Goal: Information Seeking & Learning: Learn about a topic

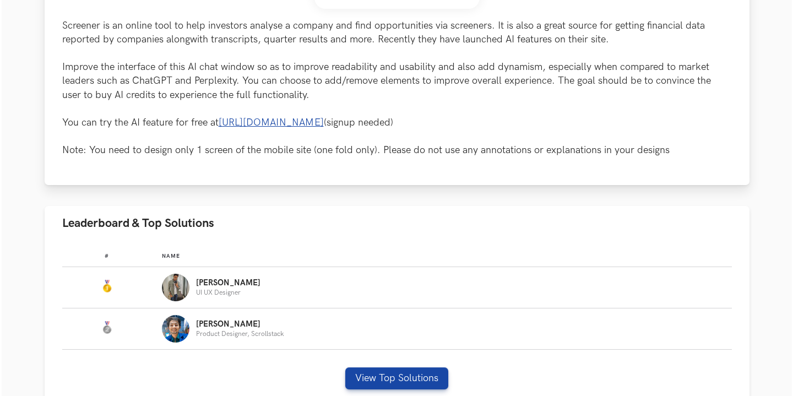
scroll to position [546, 0]
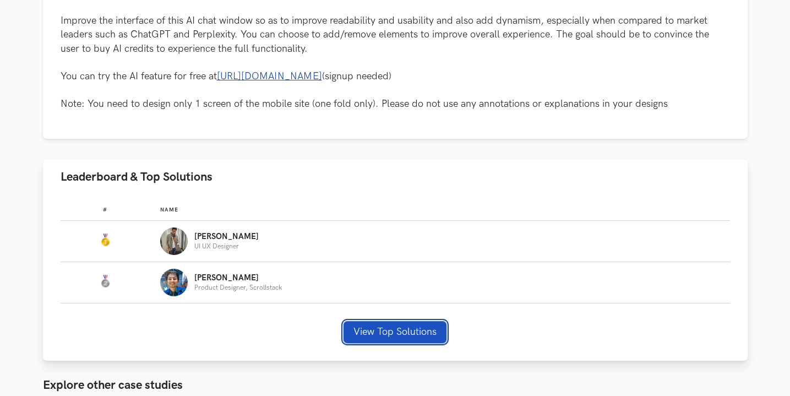
click at [376, 325] on button "View Top Solutions" at bounding box center [395, 332] width 103 height 22
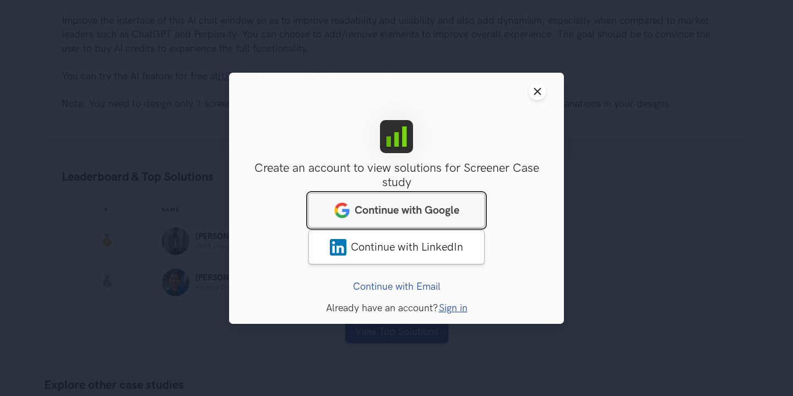
click at [372, 205] on span "Continue with Google" at bounding box center [407, 209] width 105 height 13
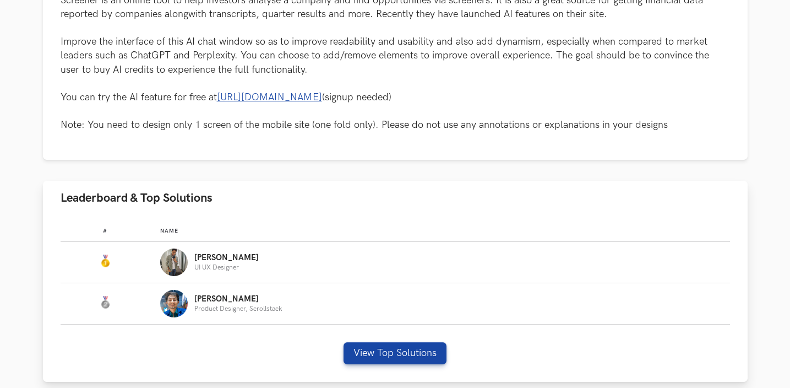
scroll to position [526, 0]
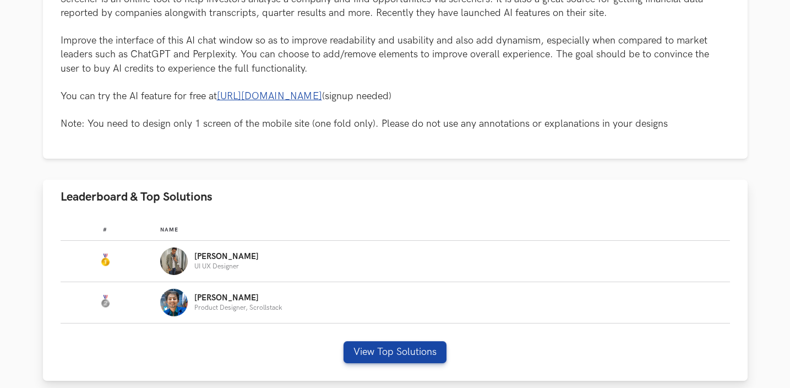
click at [203, 259] on p "[PERSON_NAME]" at bounding box center [226, 256] width 64 height 9
click at [164, 270] on div "[PERSON_NAME] UI UX Designer" at bounding box center [439, 261] width 559 height 28
click at [384, 351] on button "View Top Solutions" at bounding box center [395, 352] width 103 height 22
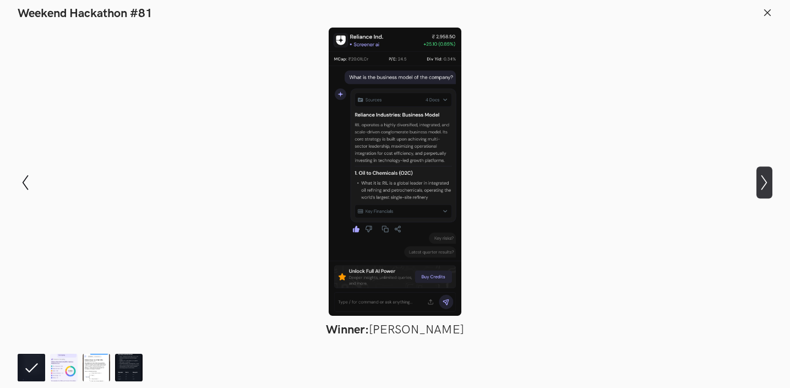
click at [766, 181] on icon "Show next slide" at bounding box center [765, 183] width 16 height 16
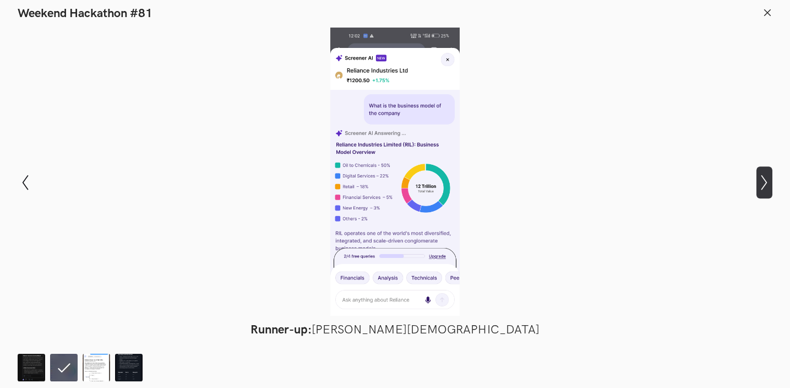
click at [766, 181] on icon "Show next slide" at bounding box center [765, 183] width 16 height 16
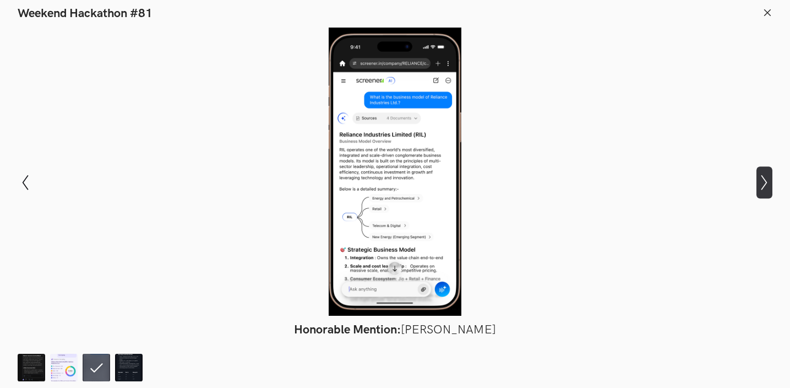
click at [766, 181] on icon "Show next slide" at bounding box center [765, 183] width 16 height 16
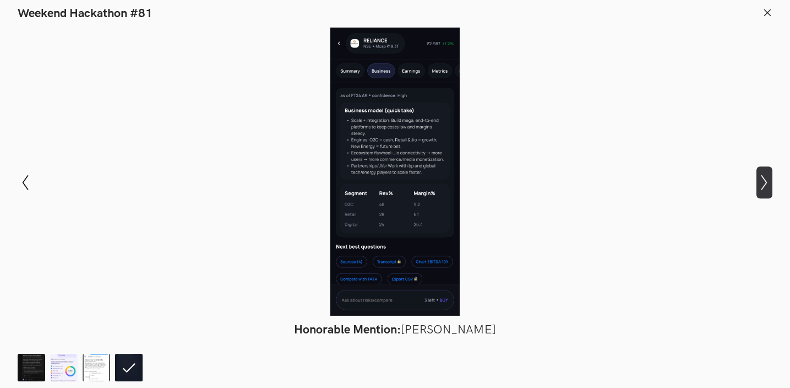
click at [766, 181] on icon "Show next slide" at bounding box center [765, 183] width 16 height 16
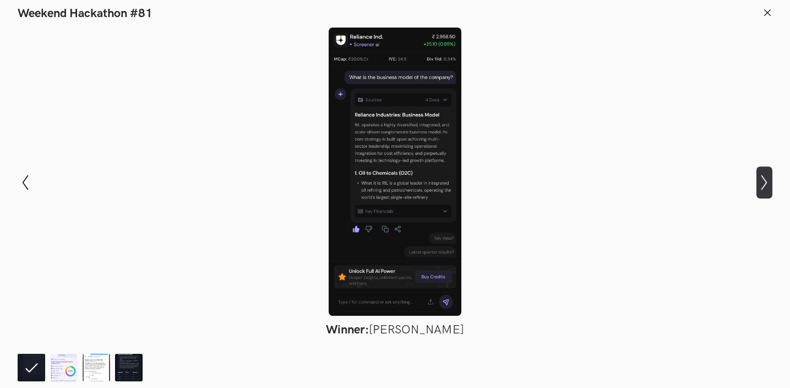
click at [766, 181] on icon at bounding box center [764, 182] width 6 height 15
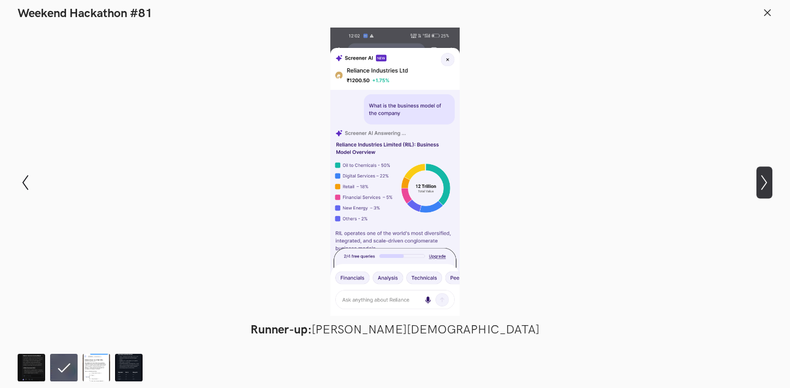
click at [766, 181] on icon at bounding box center [764, 182] width 6 height 15
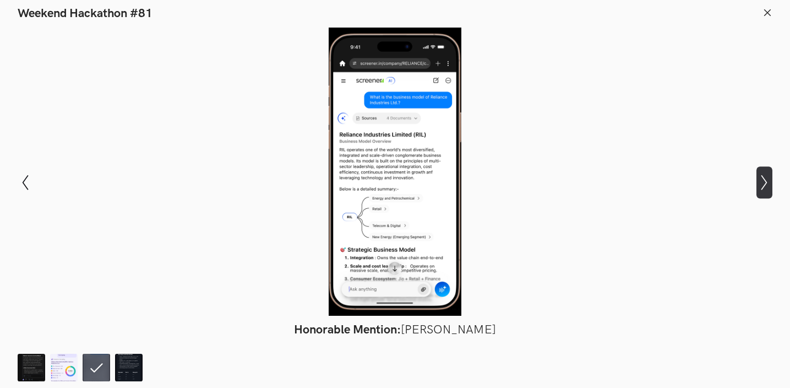
click at [766, 181] on icon at bounding box center [764, 182] width 6 height 15
click at [769, 4] on header "Weekend Hackathon #81" at bounding box center [395, 10] width 790 height 21
click at [768, 11] on icon at bounding box center [768, 13] width 10 height 10
